Goal: Entertainment & Leisure: Consume media (video, audio)

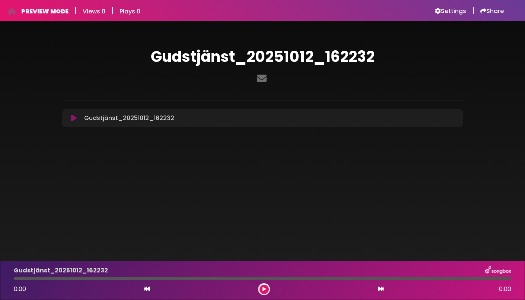
click at [74, 122] on div "Gudstjänst_20251012_162232 Loading Track... Name Email" at bounding box center [262, 118] width 401 height 18
click at [74, 118] on icon at bounding box center [74, 117] width 6 height 7
click at [263, 287] on icon at bounding box center [263, 289] width 3 height 4
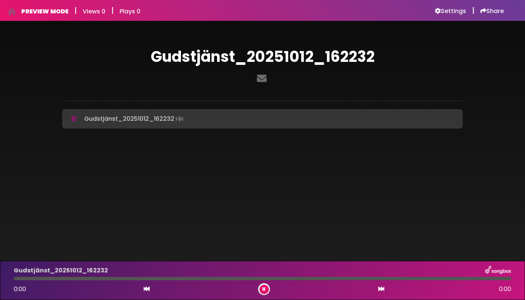
click at [53, 281] on div "Gudstjänst_20251012_162232 0:00 0:00" at bounding box center [262, 279] width 506 height 29
click at [33, 278] on div at bounding box center [262, 278] width 497 height 3
click at [98, 278] on div at bounding box center [262, 278] width 497 height 3
click at [263, 289] on icon at bounding box center [263, 289] width 3 height 4
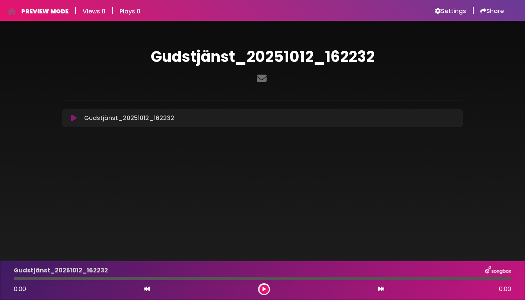
click at [264, 290] on icon at bounding box center [263, 289] width 3 height 4
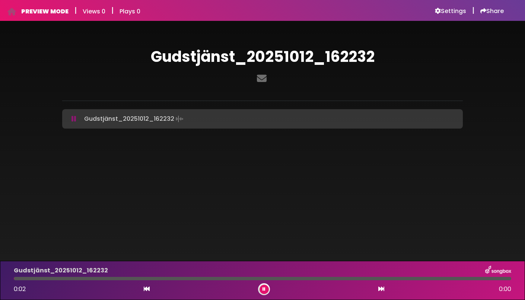
click at [44, 279] on div at bounding box center [262, 278] width 497 height 3
click at [162, 279] on div at bounding box center [262, 278] width 497 height 3
click at [267, 289] on button at bounding box center [264, 288] width 9 height 9
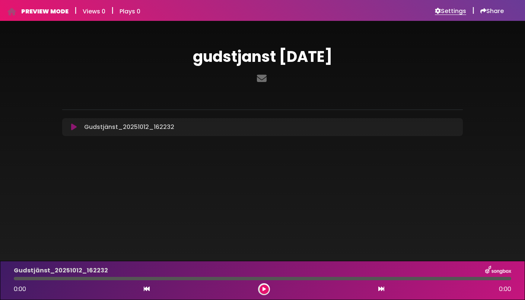
click at [439, 10] on h6 "Settings" at bounding box center [450, 10] width 31 height 7
